Goal: Task Accomplishment & Management: Manage account settings

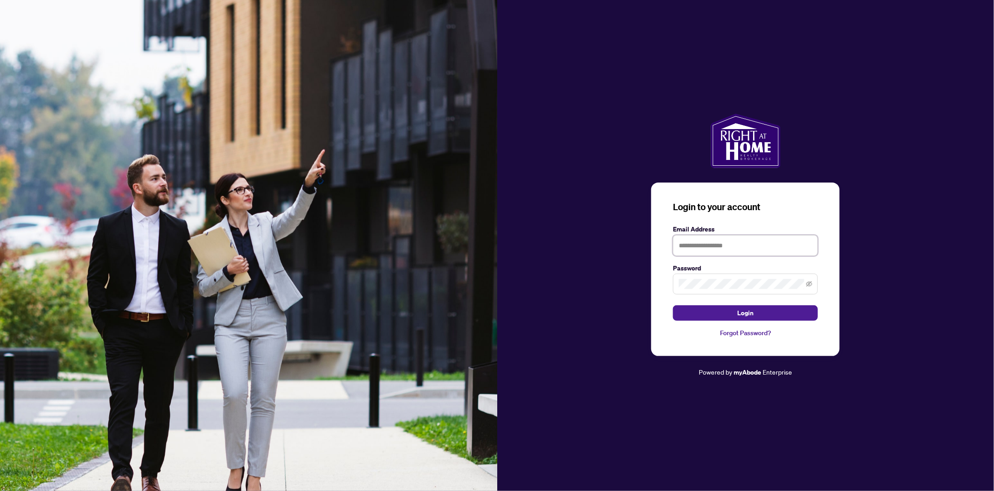
click at [736, 250] on input "text" at bounding box center [745, 245] width 145 height 21
type input "**********"
click at [722, 294] on div at bounding box center [745, 284] width 145 height 21
click at [673, 305] on button "Login" at bounding box center [745, 312] width 145 height 15
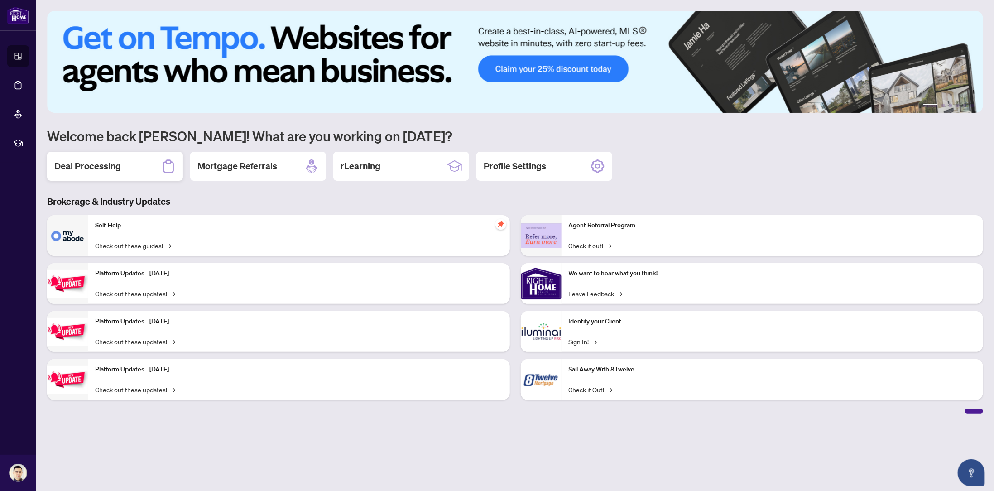
click at [125, 159] on div "Deal Processing" at bounding box center [115, 166] width 136 height 29
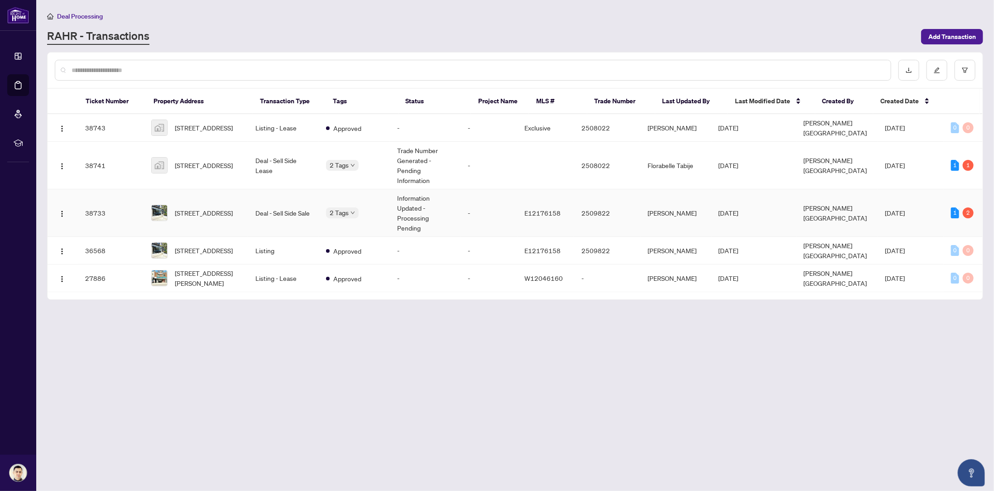
click at [286, 202] on td "Deal - Sell Side Sale" at bounding box center [283, 213] width 71 height 48
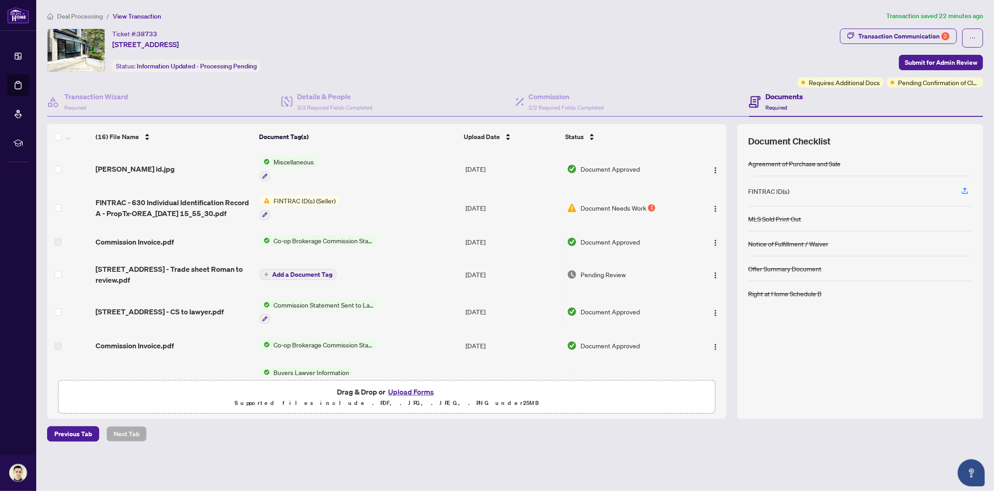
click at [627, 203] on span "Document Needs Work" at bounding box center [614, 208] width 66 height 10
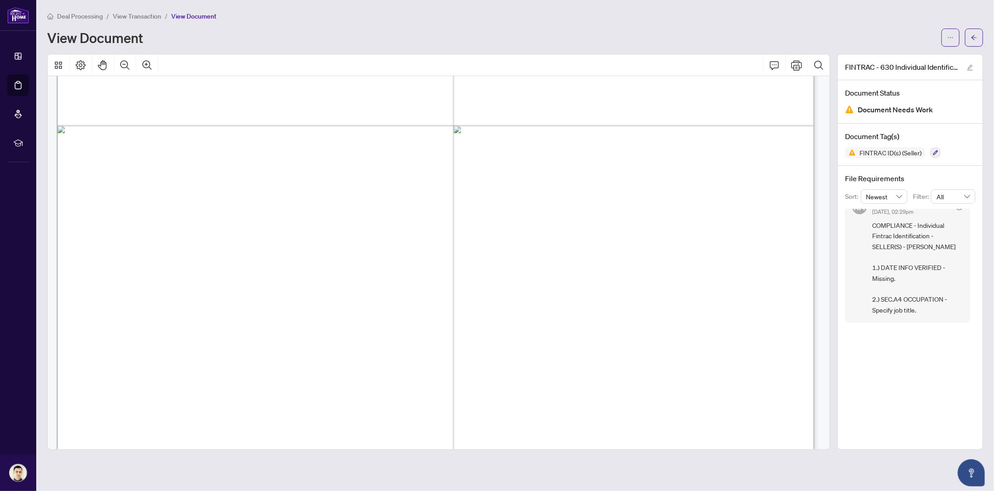
scroll to position [1260, 0]
click at [128, 63] on icon "Zoom Out" at bounding box center [125, 65] width 11 height 11
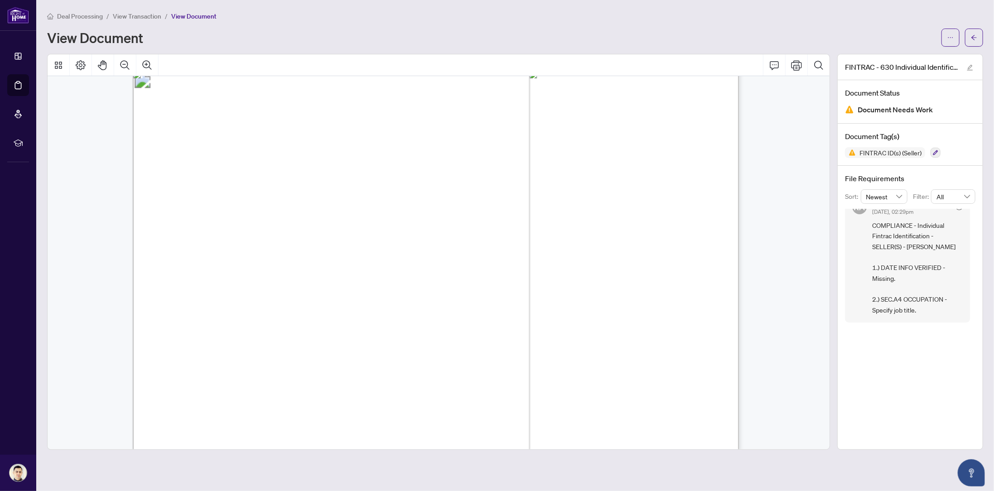
scroll to position [0, 0]
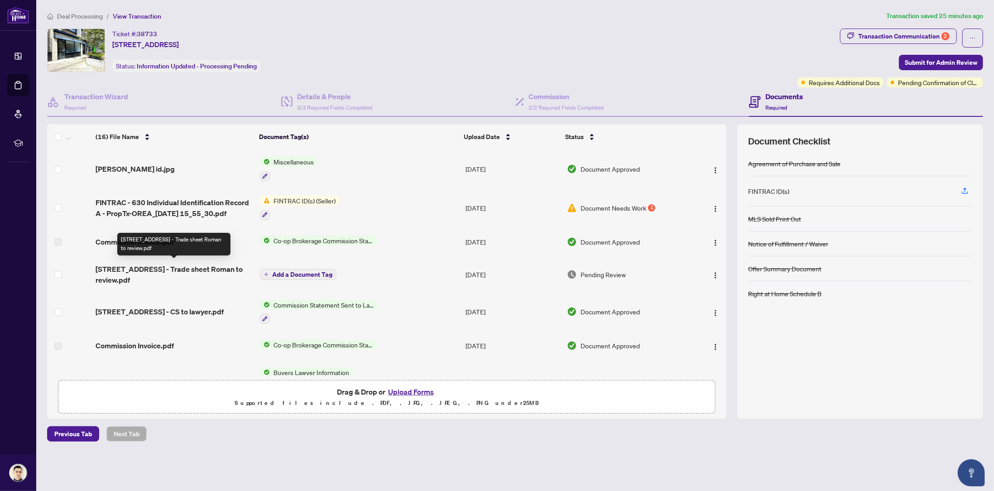
click at [164, 272] on span "[STREET_ADDRESS] - Trade sheet Roman to review.pdf" at bounding box center [174, 275] width 157 height 22
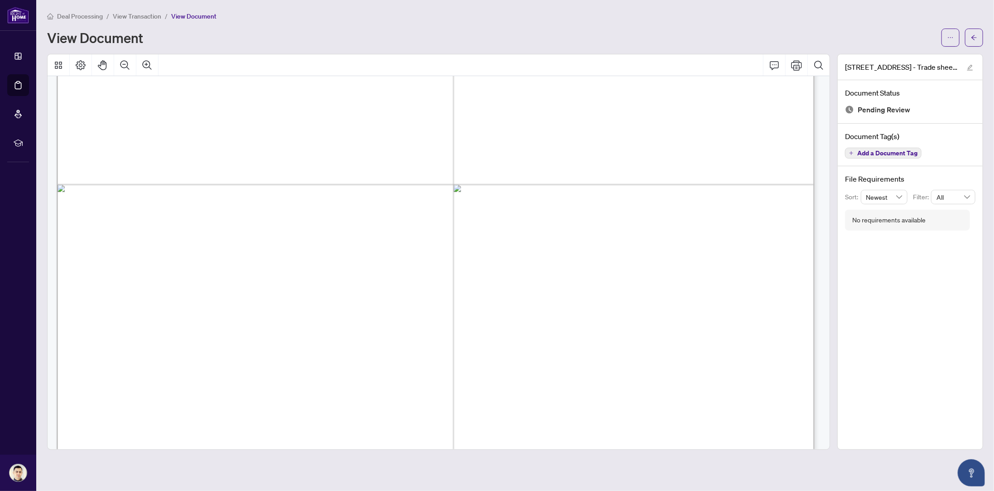
scroll to position [302, 0]
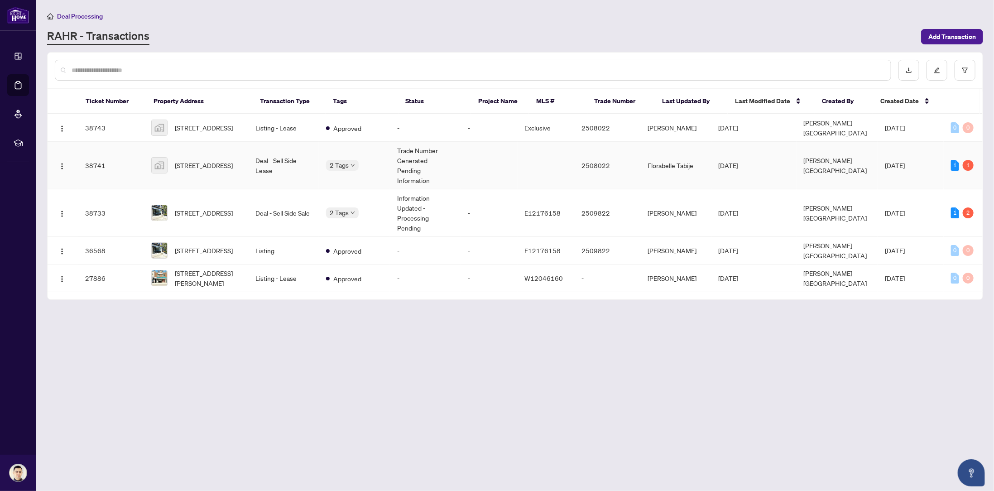
click at [383, 164] on div "2 Tags" at bounding box center [354, 165] width 57 height 10
click at [248, 164] on td "[STREET_ADDRESS]" at bounding box center [196, 166] width 104 height 48
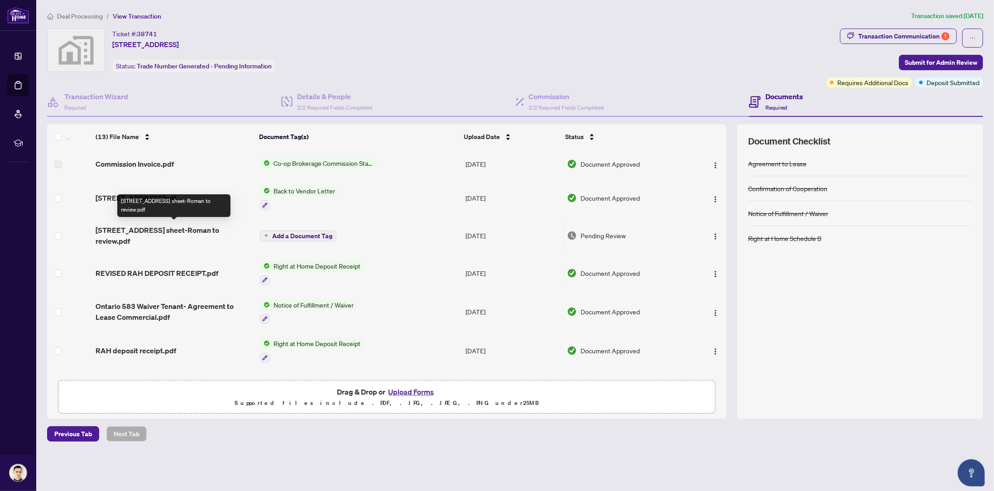
click at [128, 228] on span "[STREET_ADDRESS] sheet-Roman to review.pdf" at bounding box center [174, 236] width 157 height 22
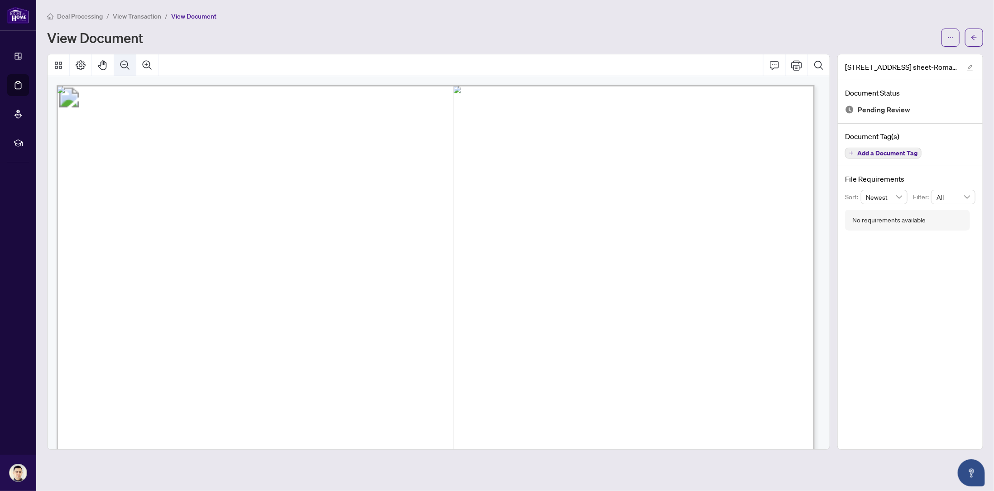
click at [120, 64] on icon "Zoom Out" at bounding box center [125, 65] width 11 height 11
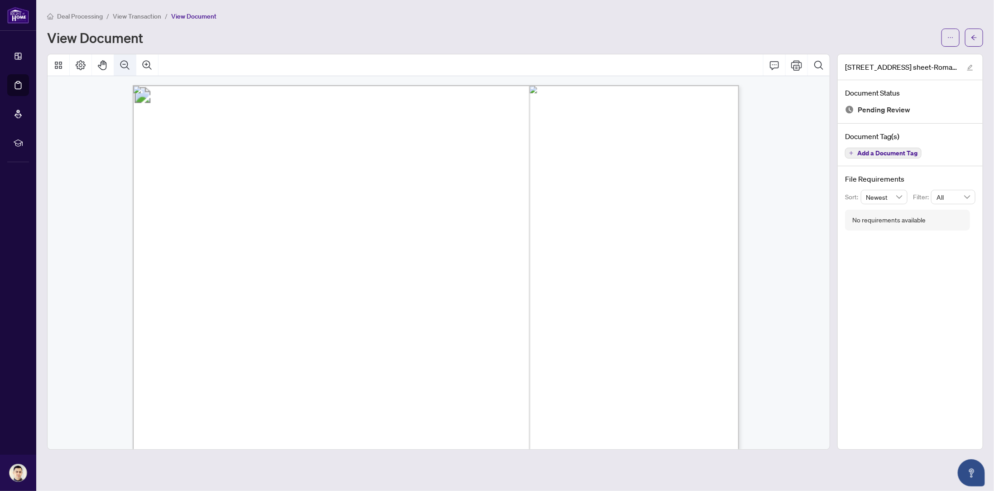
click at [120, 66] on icon "Zoom Out" at bounding box center [124, 64] width 9 height 9
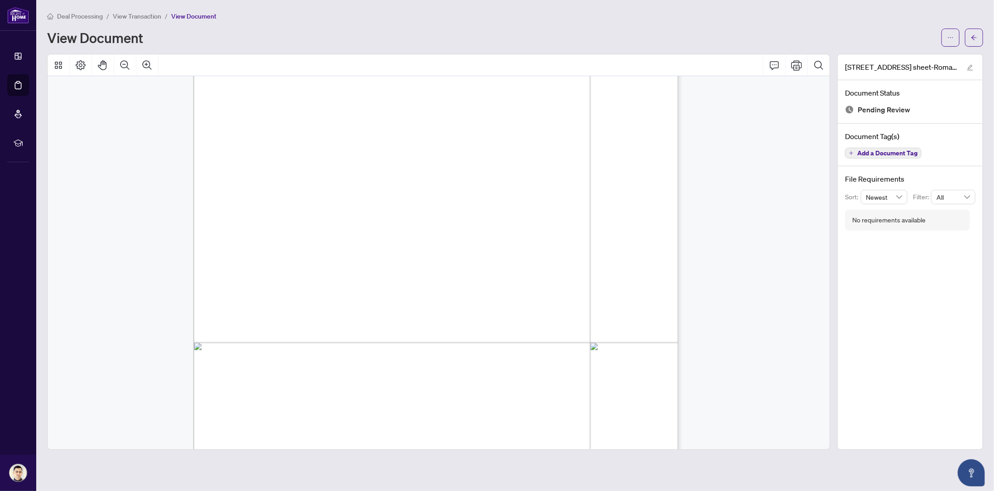
scroll to position [241, 0]
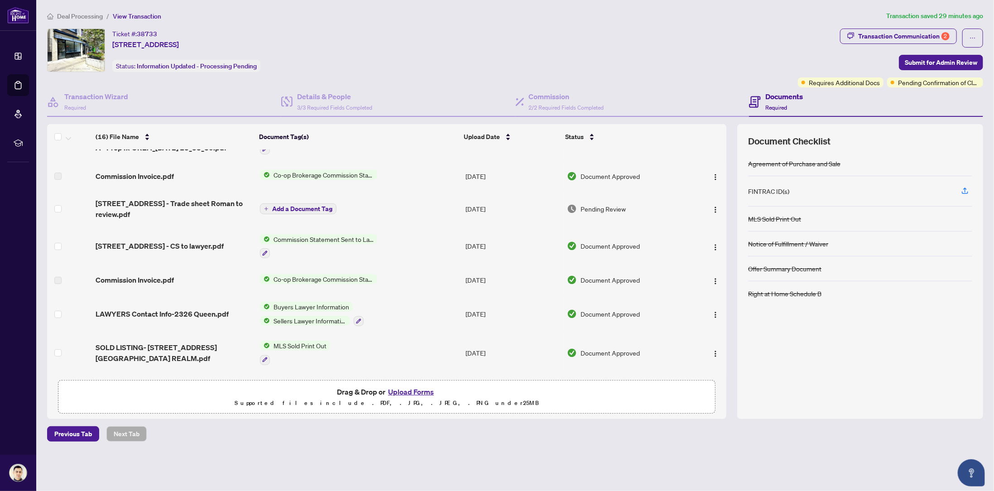
scroll to position [5, 0]
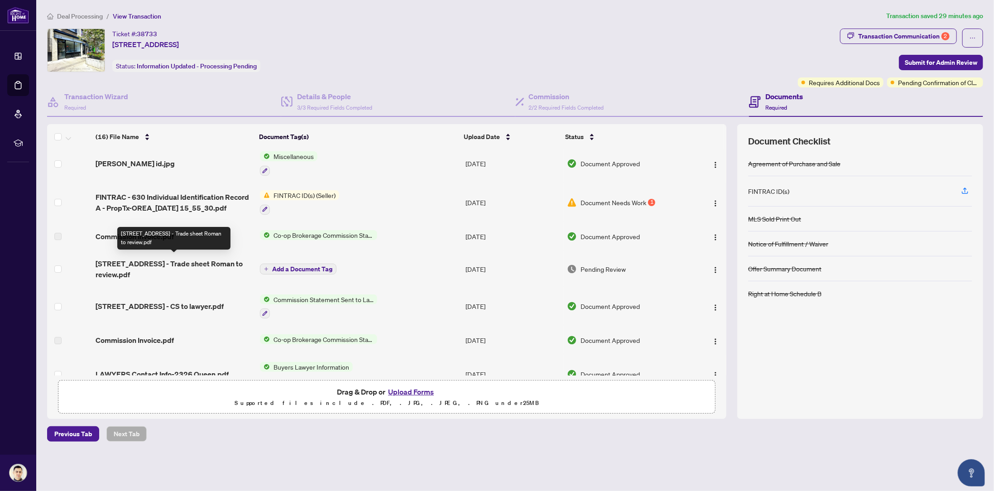
click at [164, 265] on span "[STREET_ADDRESS] - Trade sheet Roman to review.pdf" at bounding box center [174, 269] width 157 height 22
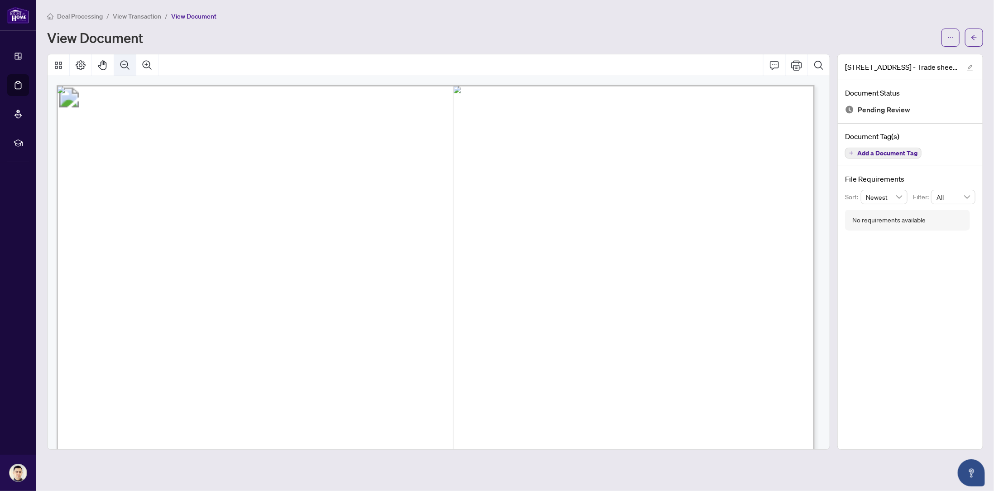
click at [120, 63] on icon "Zoom Out" at bounding box center [125, 65] width 11 height 11
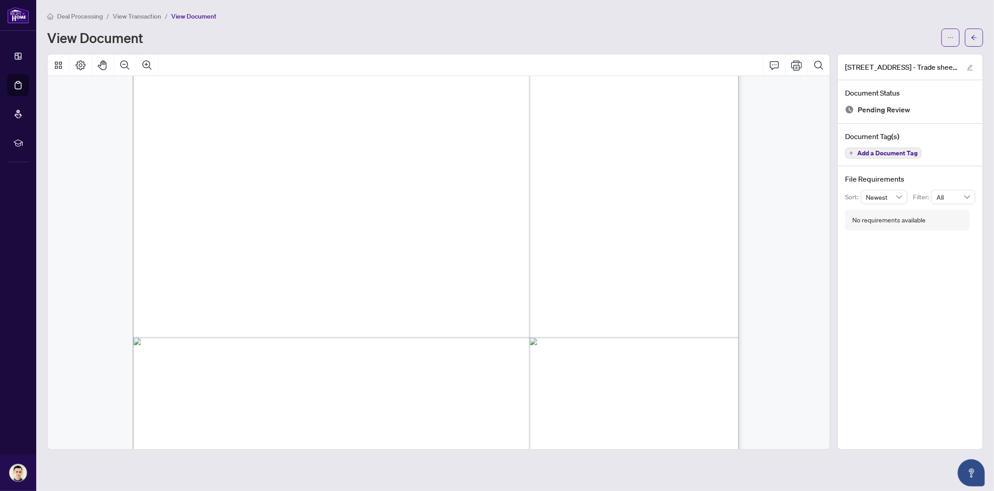
scroll to position [120, 0]
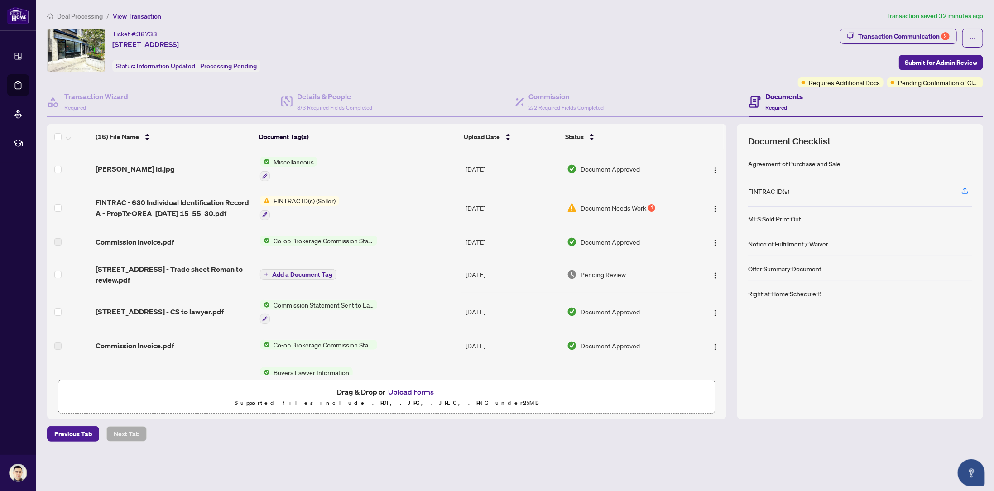
click at [89, 18] on span "Deal Processing" at bounding box center [80, 16] width 46 height 8
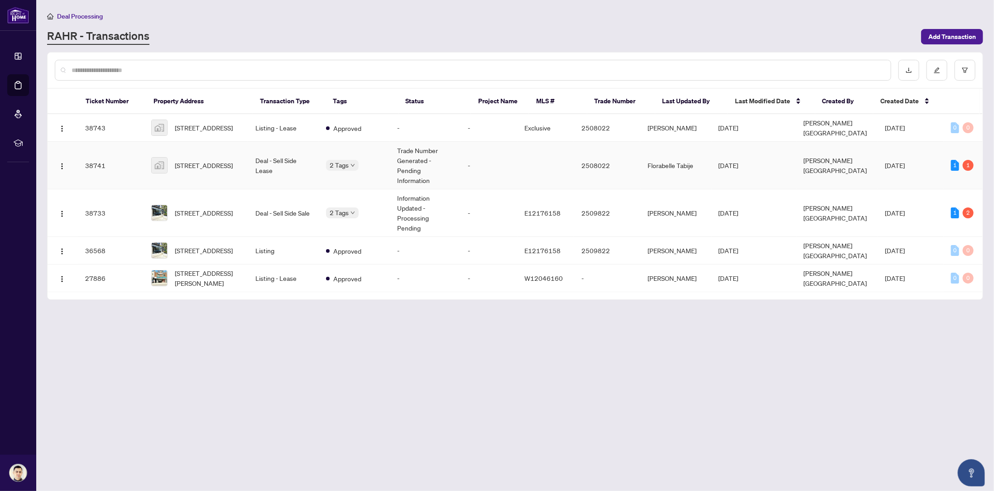
click at [461, 166] on td "Trade Number Generated - Pending Information" at bounding box center [425, 166] width 71 height 48
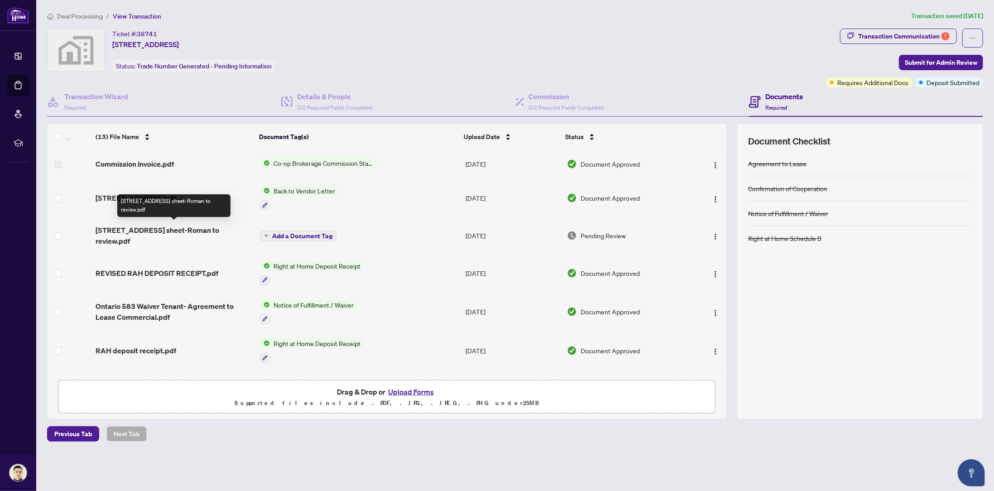
click at [170, 235] on span "[STREET_ADDRESS] sheet-Roman to review.pdf" at bounding box center [174, 236] width 157 height 22
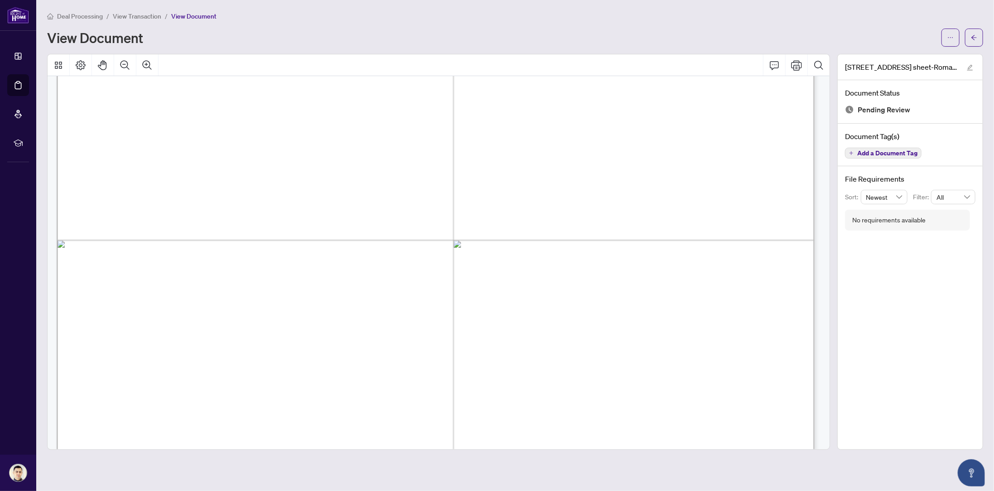
scroll to position [423, 0]
